Goal: Information Seeking & Learning: Learn about a topic

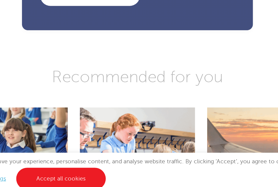
scroll to position [941, 0]
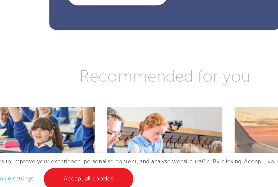
click at [165, 157] on div "We use cookies to improve your experience, personalise content, and analyse web…" at bounding box center [139, 171] width 278 height 29
click at [163, 157] on div "We use cookies to improve your experience, personalise content, and analyse web…" at bounding box center [139, 171] width 278 height 29
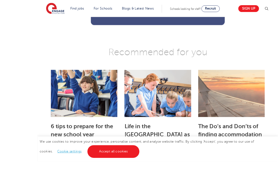
scroll to position [1036, 0]
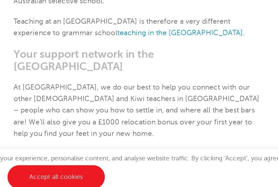
scroll to position [766, 0]
